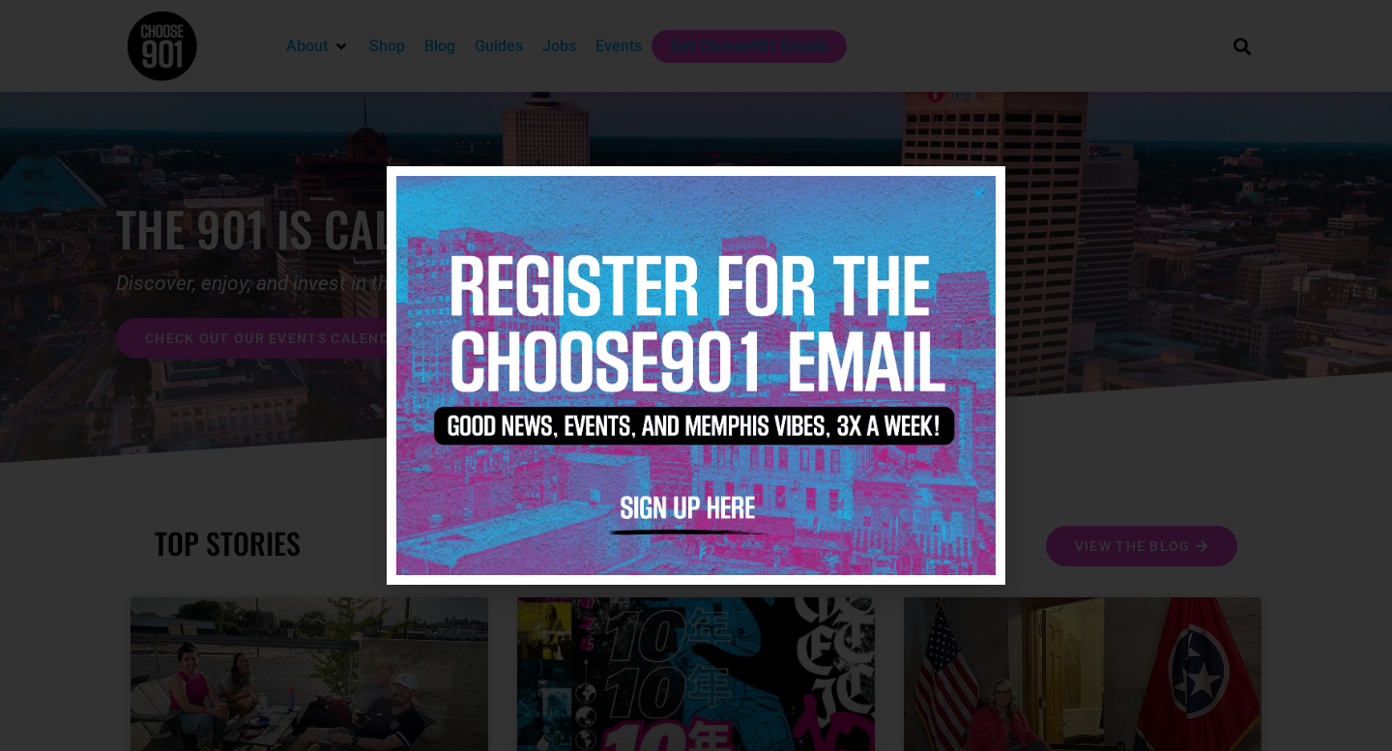
click at [1022, 159] on div at bounding box center [696, 375] width 1392 height 751
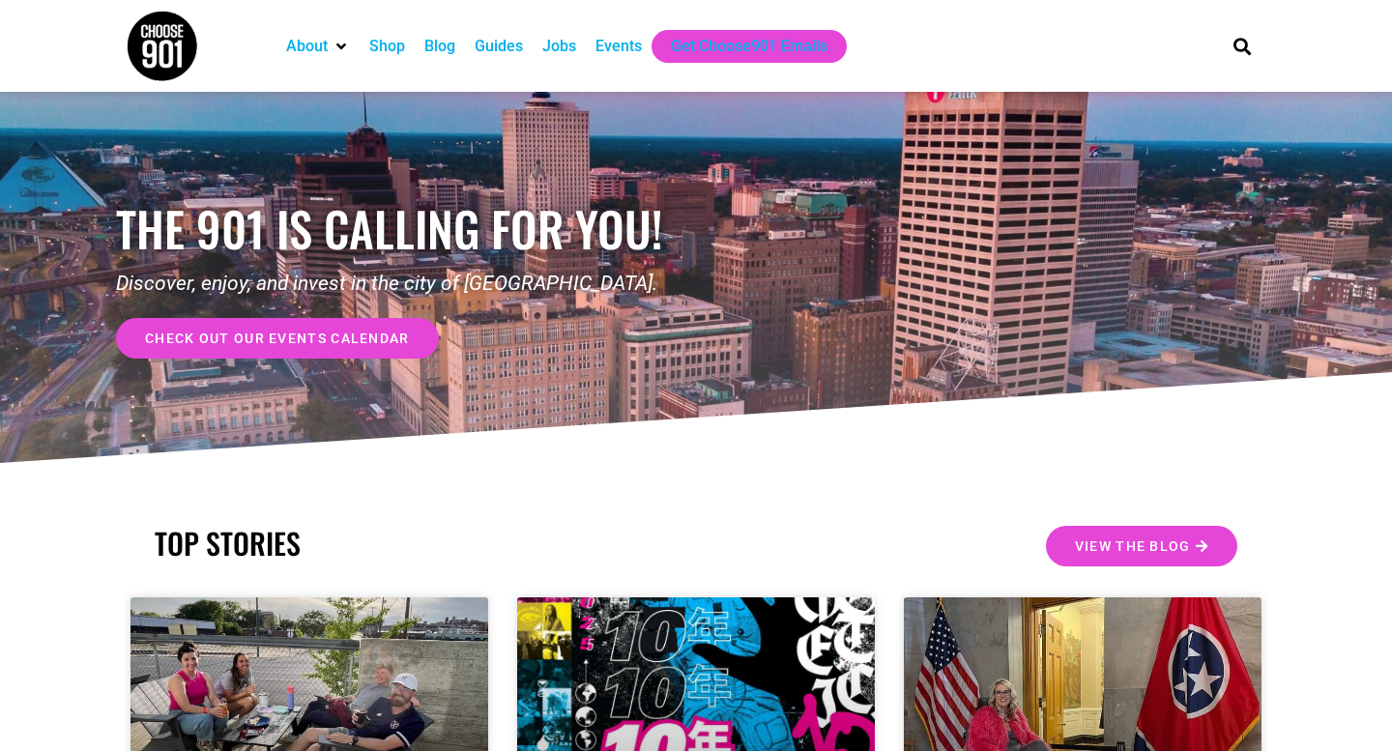
click at [498, 51] on div "Guides" at bounding box center [499, 46] width 48 height 23
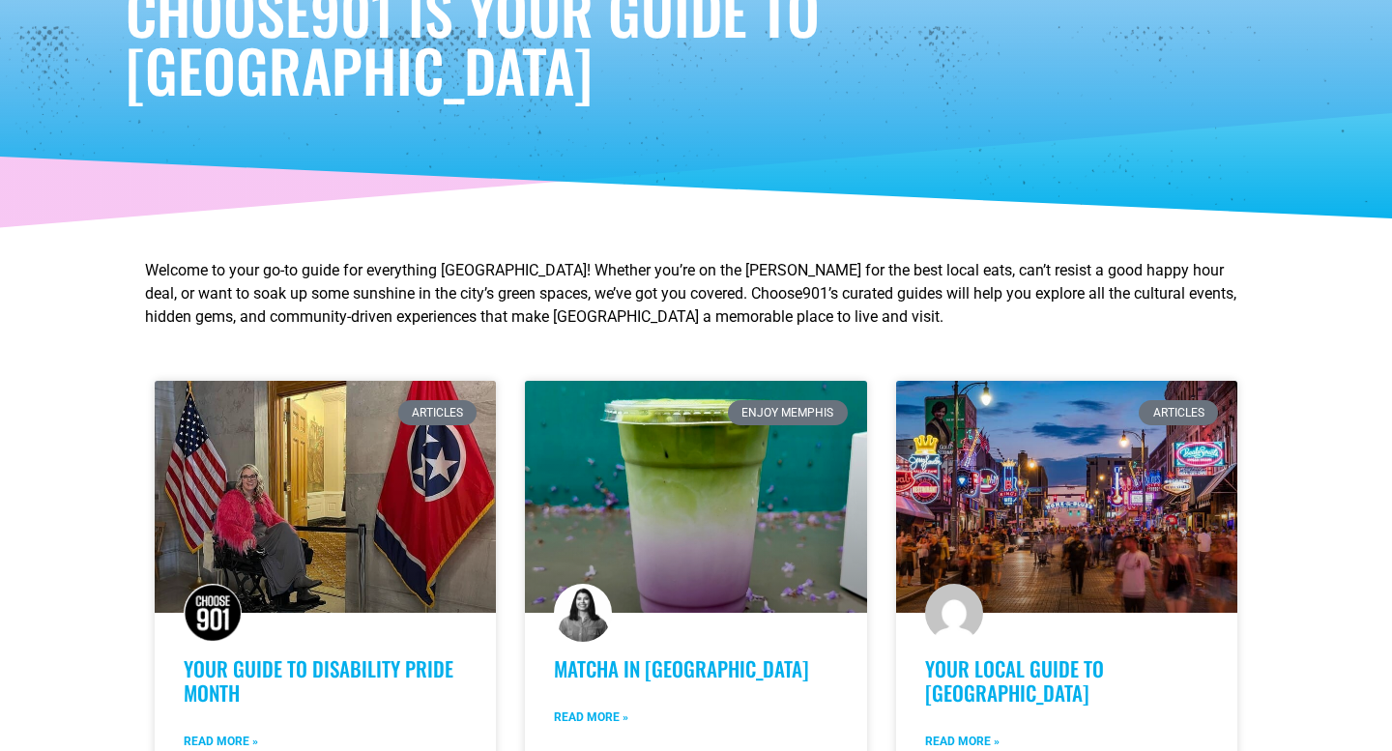
scroll to position [581, 0]
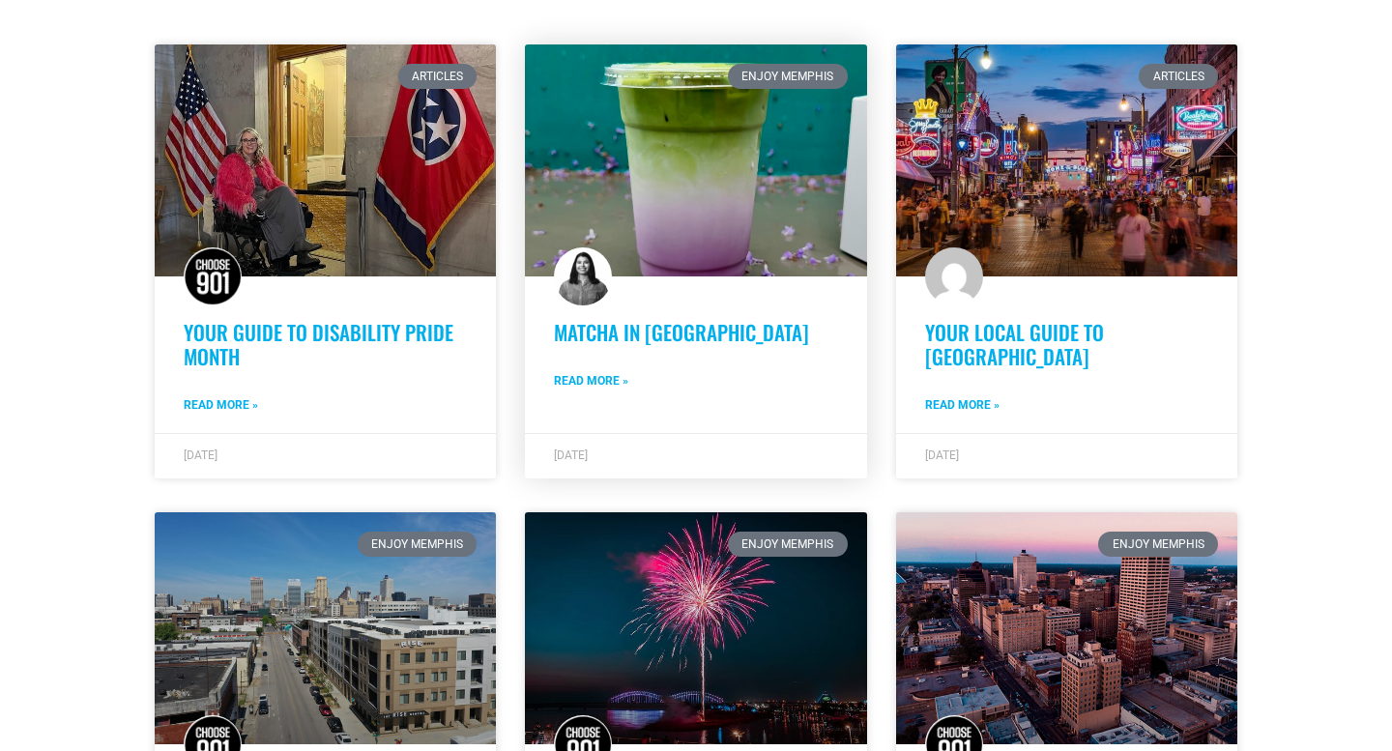
click at [635, 334] on link "Matcha in [GEOGRAPHIC_DATA]" at bounding box center [681, 332] width 255 height 30
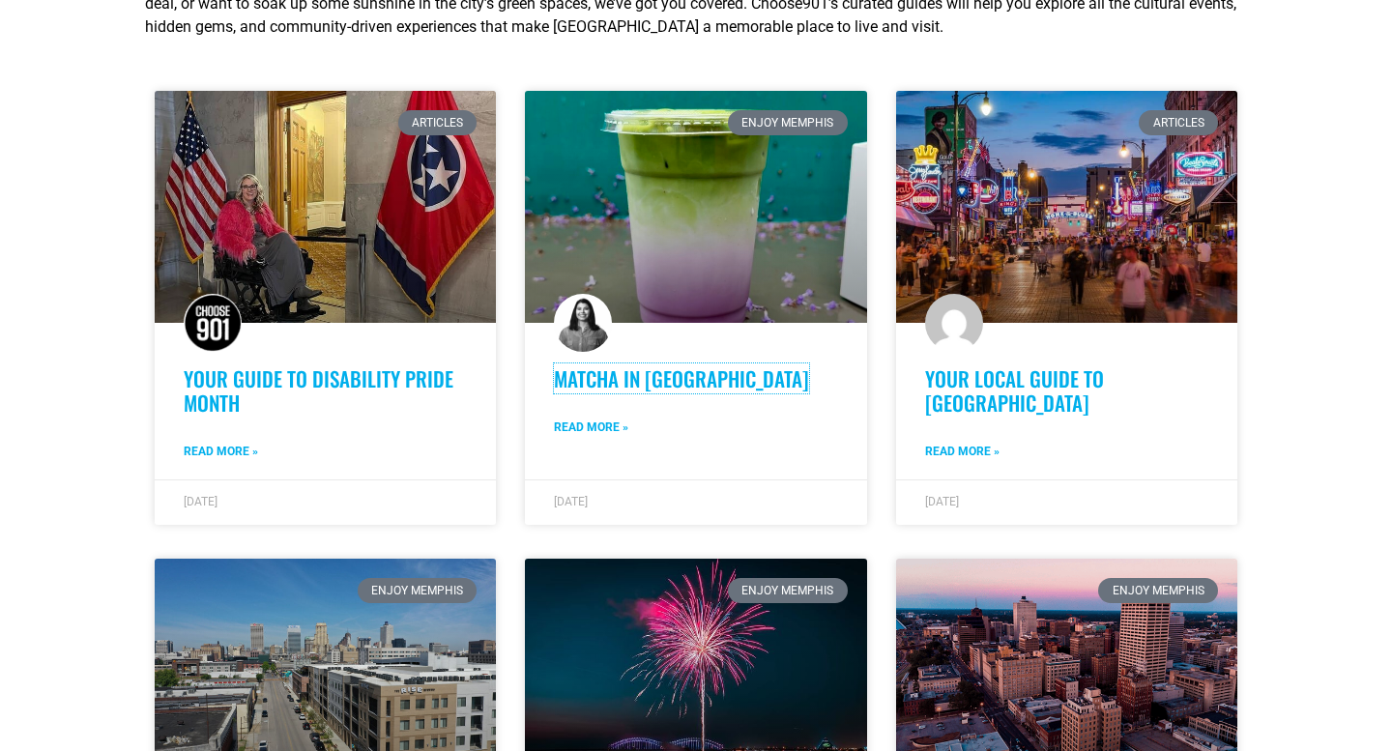
scroll to position [0, 0]
